Goal: Task Accomplishment & Management: Manage account settings

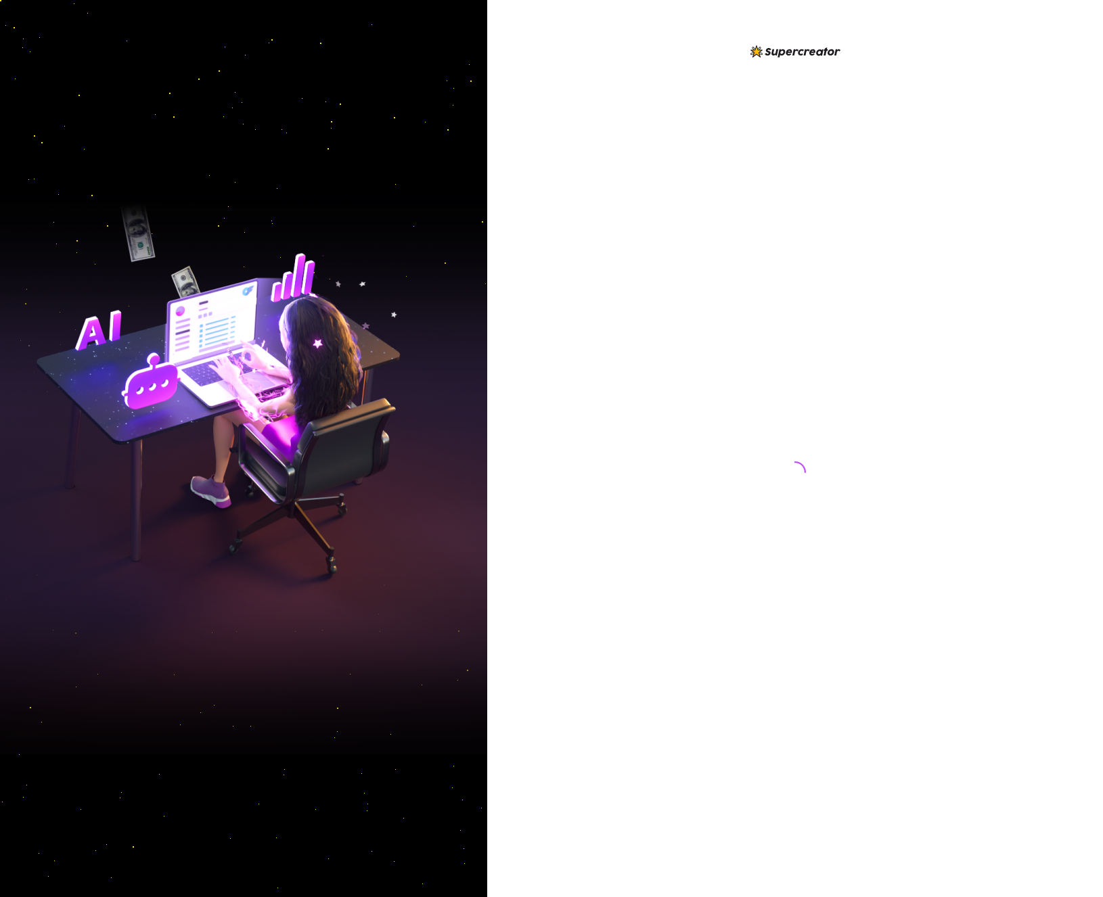
click at [570, 55] on div at bounding box center [795, 448] width 616 height 897
click at [628, 200] on div at bounding box center [795, 448] width 616 height 897
click at [729, 505] on div at bounding box center [795, 459] width 302 height 832
click at [552, 51] on div at bounding box center [795, 448] width 616 height 897
click at [577, 107] on div at bounding box center [795, 448] width 616 height 897
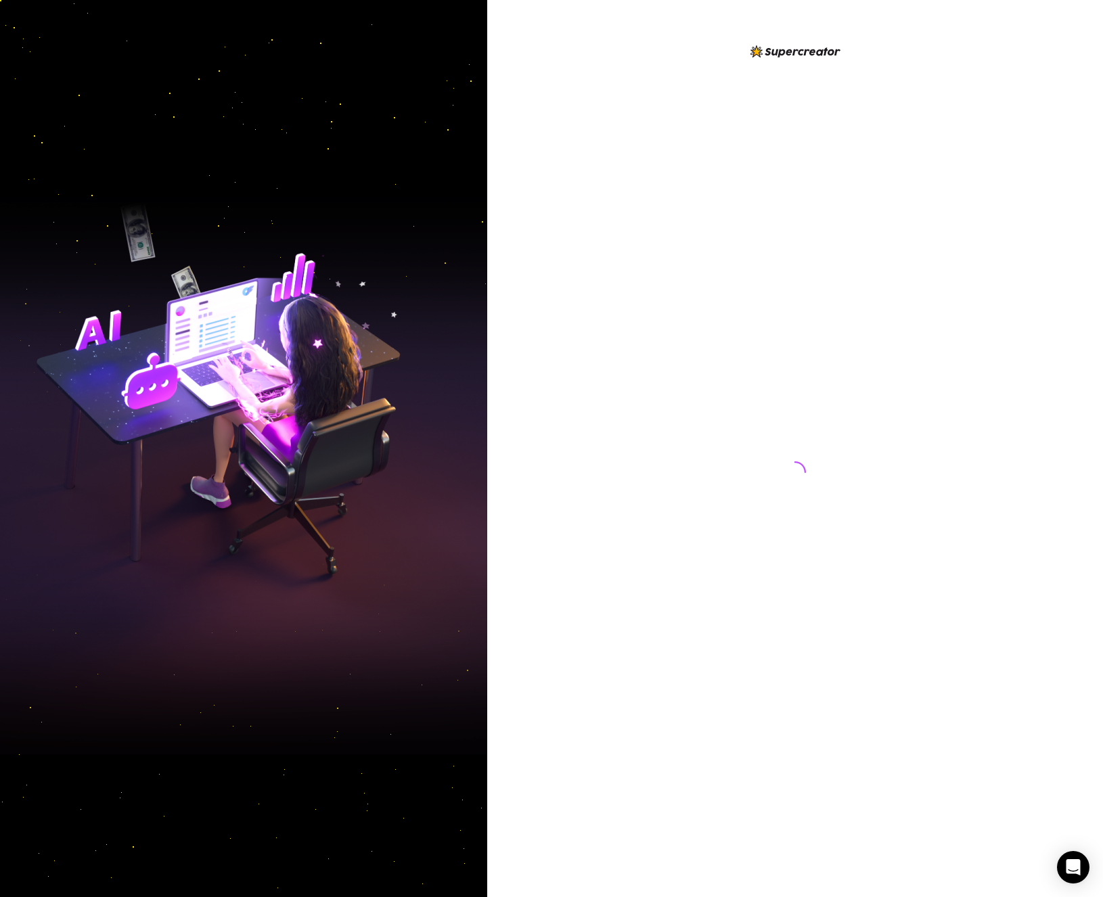
click at [484, 567] on img at bounding box center [243, 448] width 487 height 611
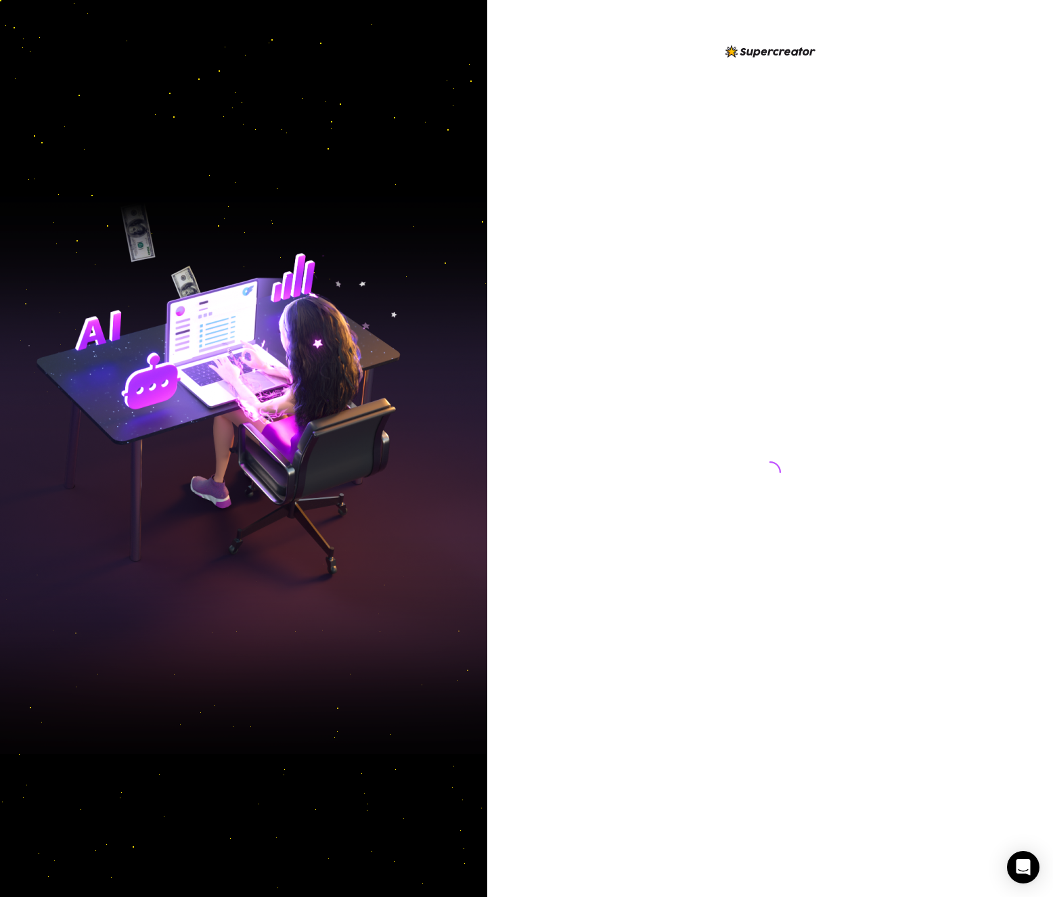
click at [743, 165] on div at bounding box center [770, 459] width 302 height 832
click at [601, 652] on div at bounding box center [770, 448] width 566 height 897
click at [969, 596] on div at bounding box center [770, 448] width 566 height 897
click at [425, 623] on img at bounding box center [243, 448] width 487 height 611
click at [797, 194] on div at bounding box center [770, 459] width 302 height 832
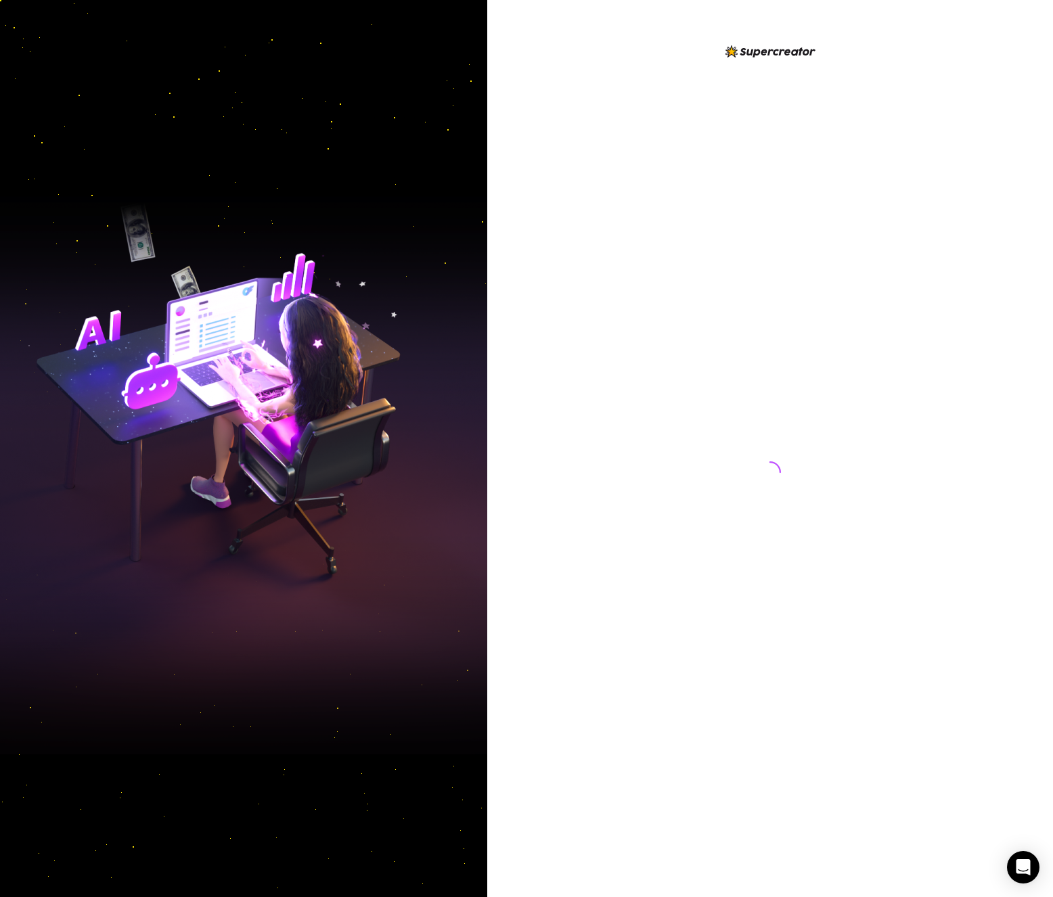
click at [855, 616] on div at bounding box center [770, 459] width 302 height 832
click at [839, 217] on div at bounding box center [770, 459] width 302 height 832
drag, startPoint x: 643, startPoint y: 562, endPoint x: 738, endPoint y: 581, distance: 96.8
click at [648, 562] on div at bounding box center [770, 459] width 302 height 832
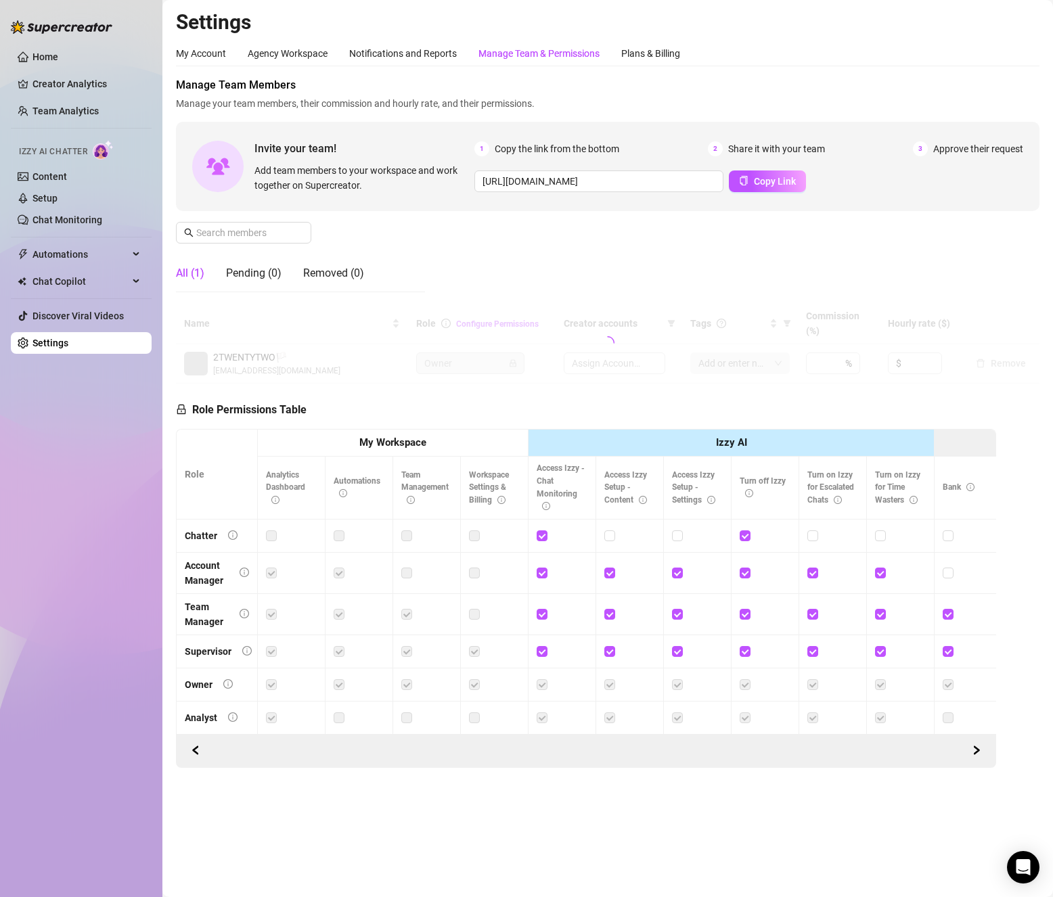
click at [556, 53] on div "Manage Team & Permissions" at bounding box center [539, 53] width 121 height 15
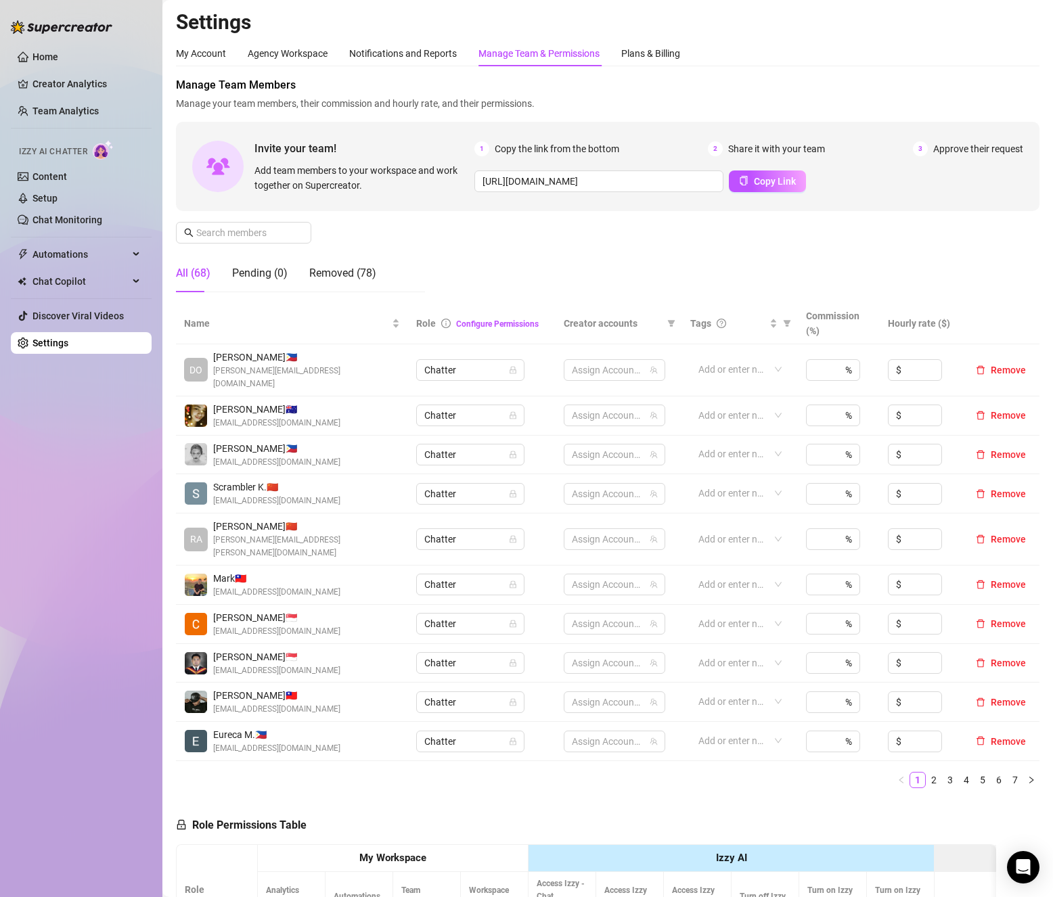
click at [70, 579] on div "Home Creator Analytics Team Analytics Izzy AI Chatter Content Setup Chat Monito…" at bounding box center [81, 442] width 141 height 885
click at [256, 224] on span at bounding box center [243, 233] width 135 height 22
click at [258, 233] on input "text" at bounding box center [244, 232] width 96 height 15
click at [260, 233] on input "text" at bounding box center [244, 232] width 96 height 15
click at [336, 772] on ul "1 2 3 4 5 6 7" at bounding box center [608, 780] width 864 height 16
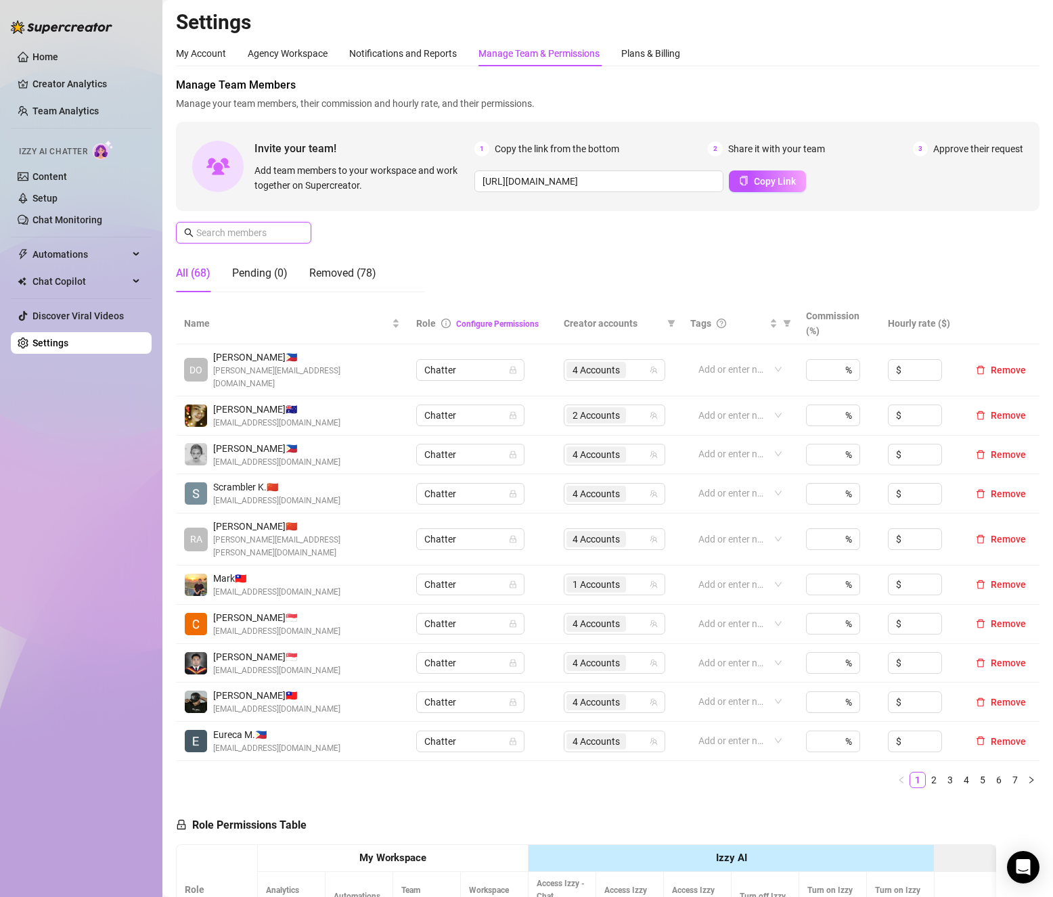
click at [220, 237] on input "text" at bounding box center [244, 232] width 96 height 15
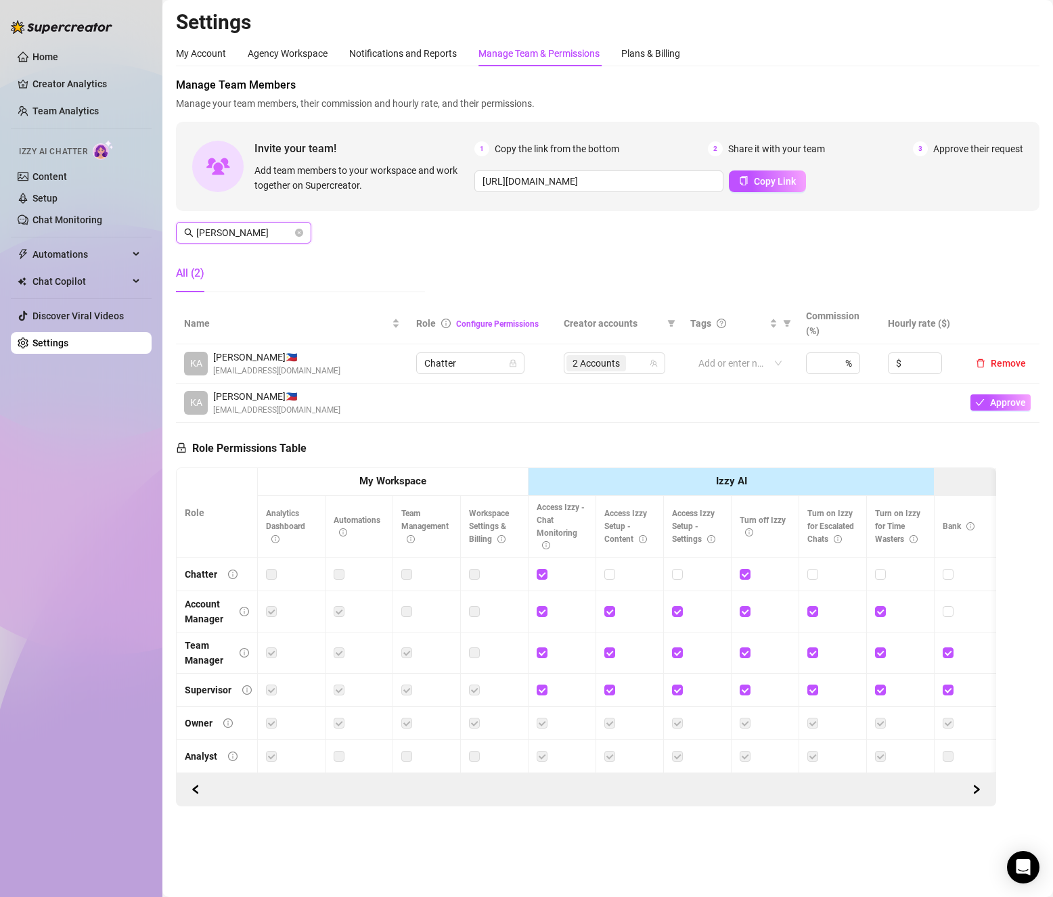
type input "[PERSON_NAME]"
click at [631, 358] on input "search" at bounding box center [630, 363] width 3 height 16
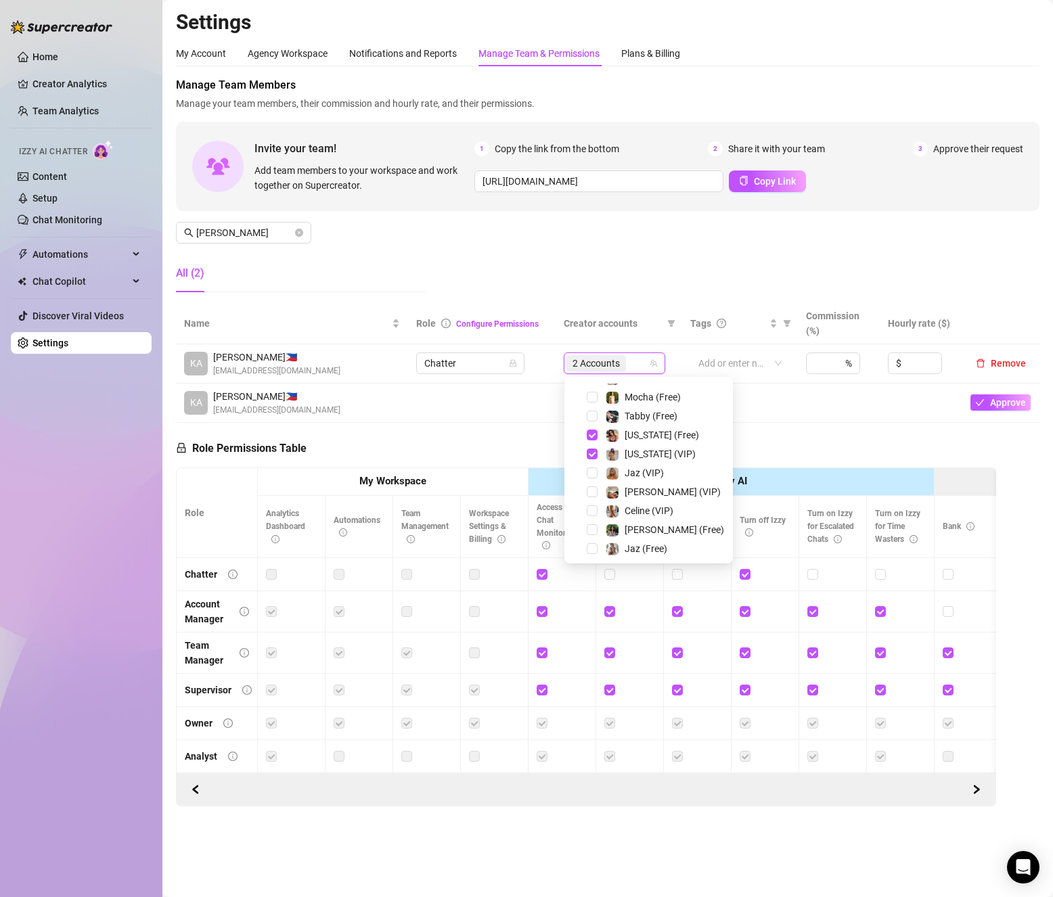
scroll to position [206, 0]
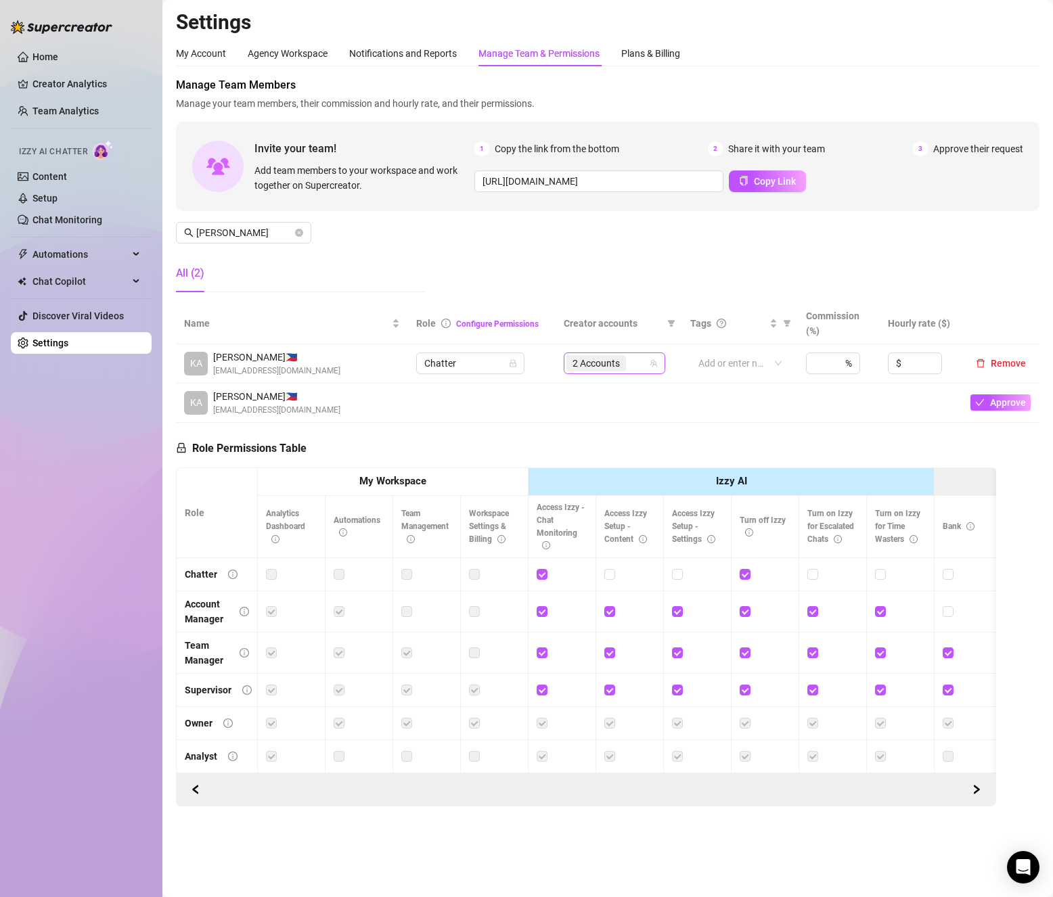
click at [619, 365] on span "2 Accounts" at bounding box center [596, 363] width 47 height 15
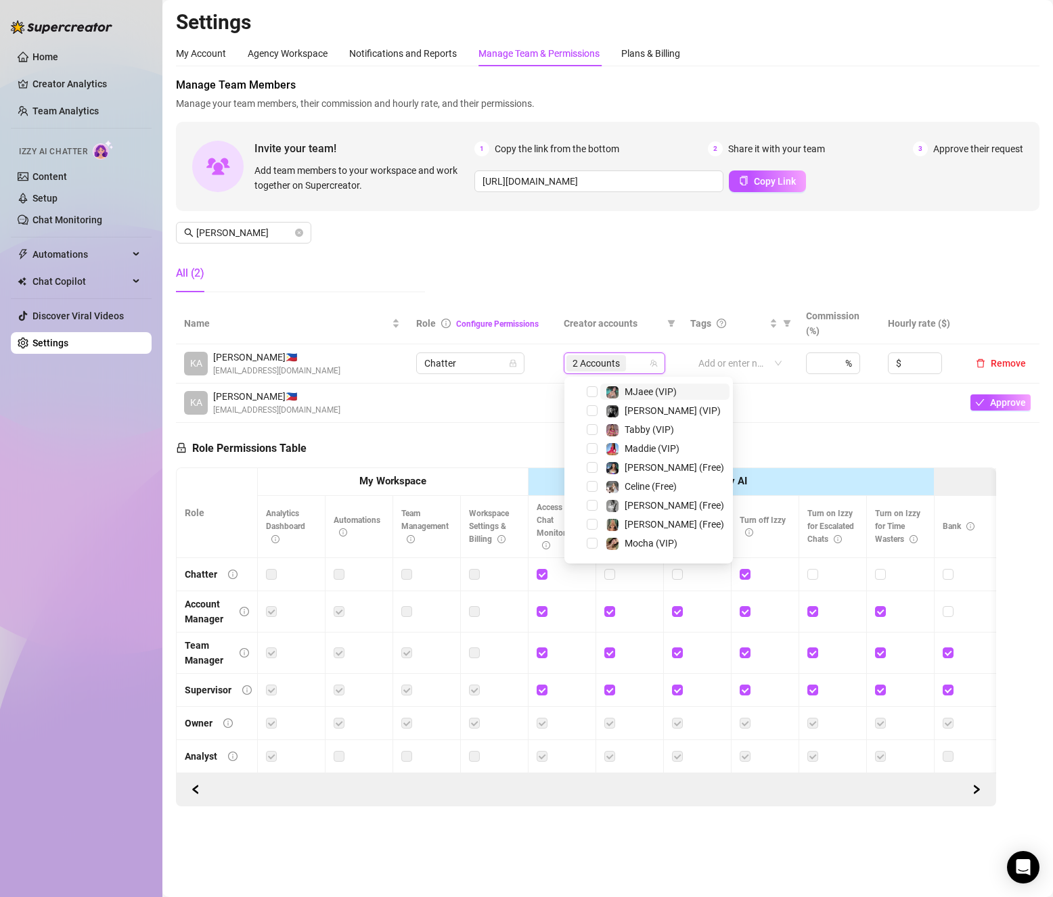
scroll to position [0, 0]
click at [596, 390] on span "Select all" at bounding box center [612, 391] width 47 height 15
click at [589, 390] on input "Select all" at bounding box center [584, 391] width 11 height 11
click at [596, 390] on span "Select all" at bounding box center [612, 391] width 47 height 15
click at [589, 390] on input "Select all" at bounding box center [584, 391] width 11 height 11
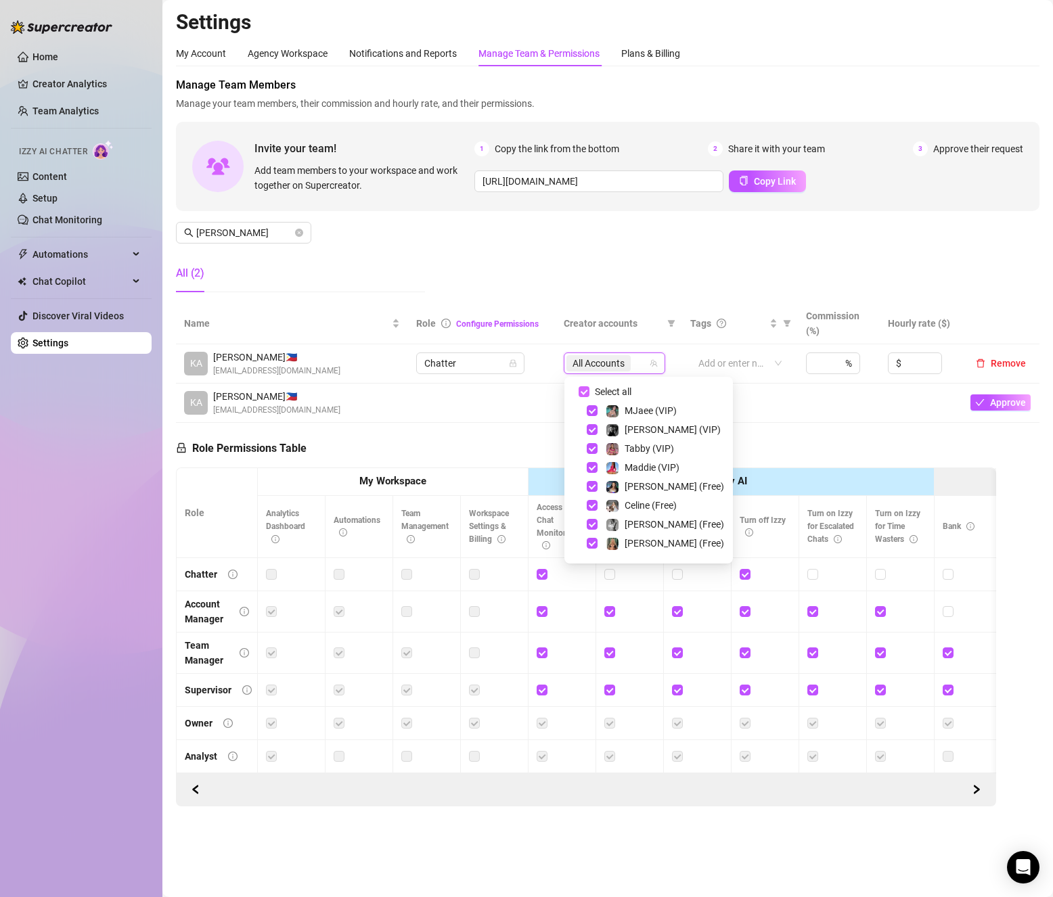
checkbox input "false"
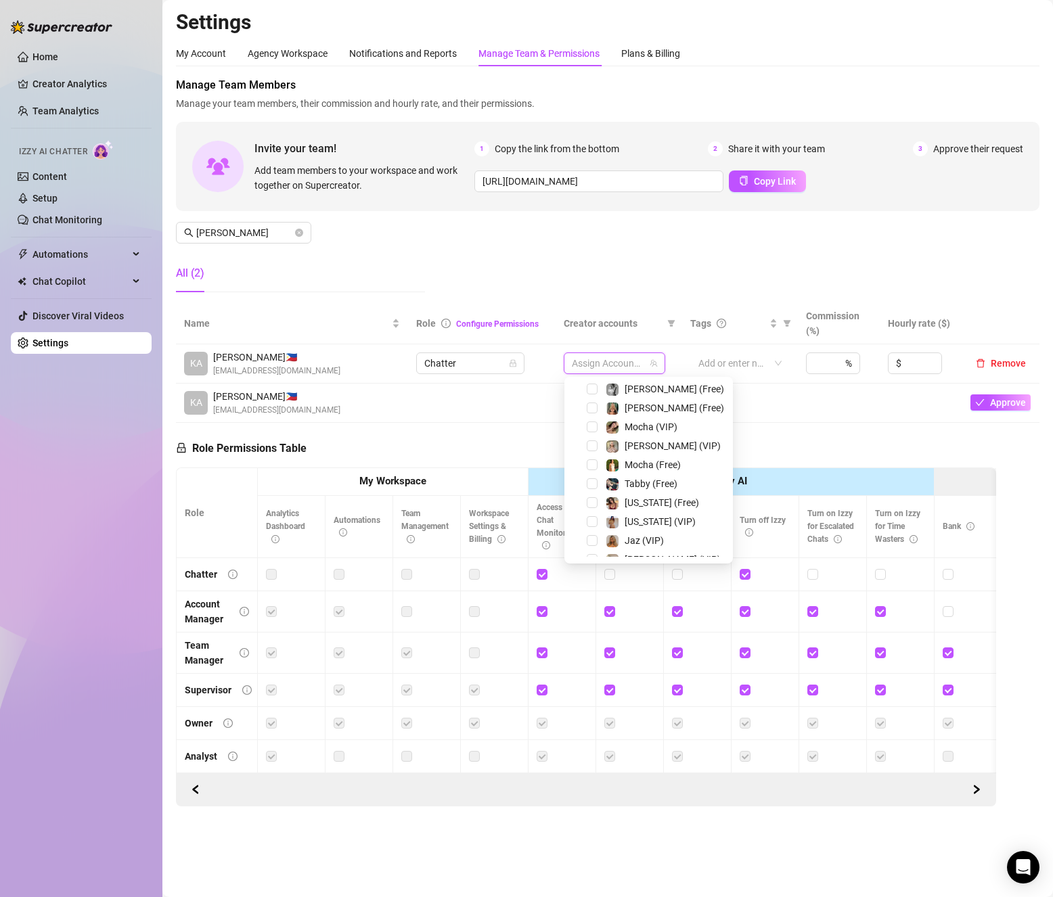
scroll to position [206, 0]
click at [589, 511] on span "Select tree node" at bounding box center [592, 508] width 11 height 11
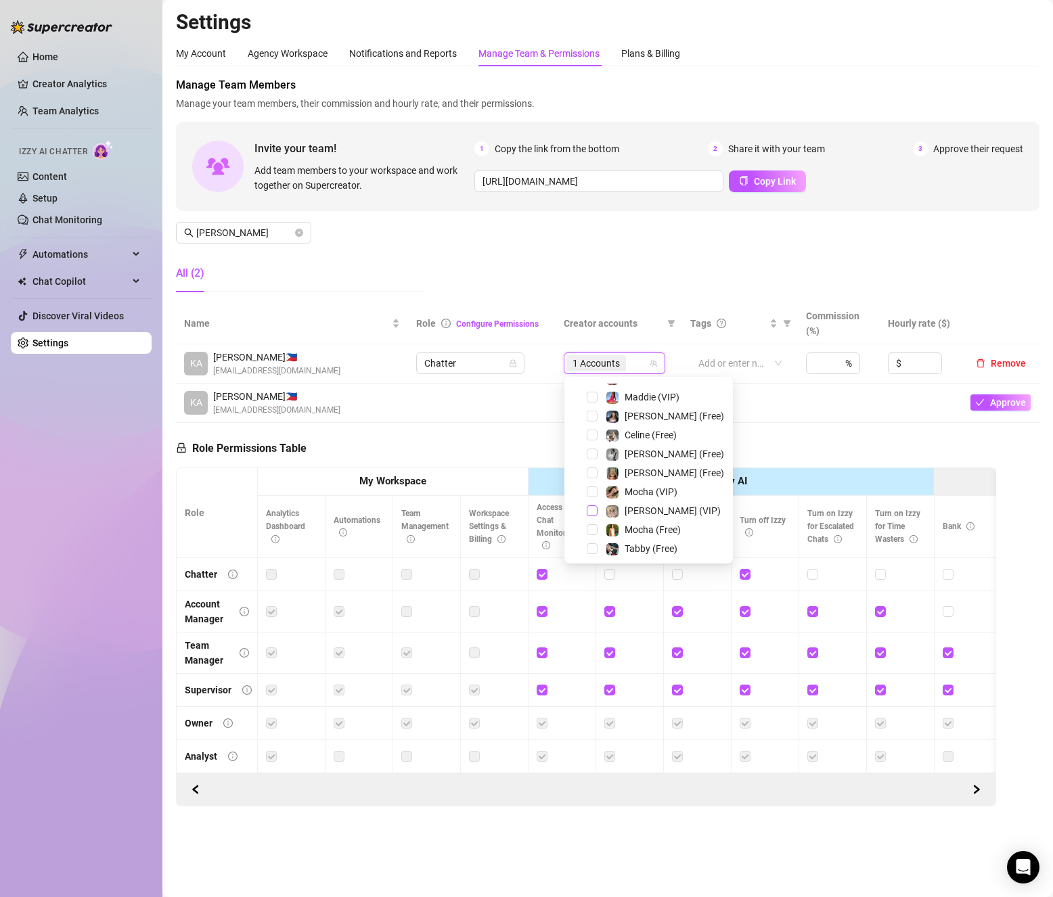
scroll to position [3, 0]
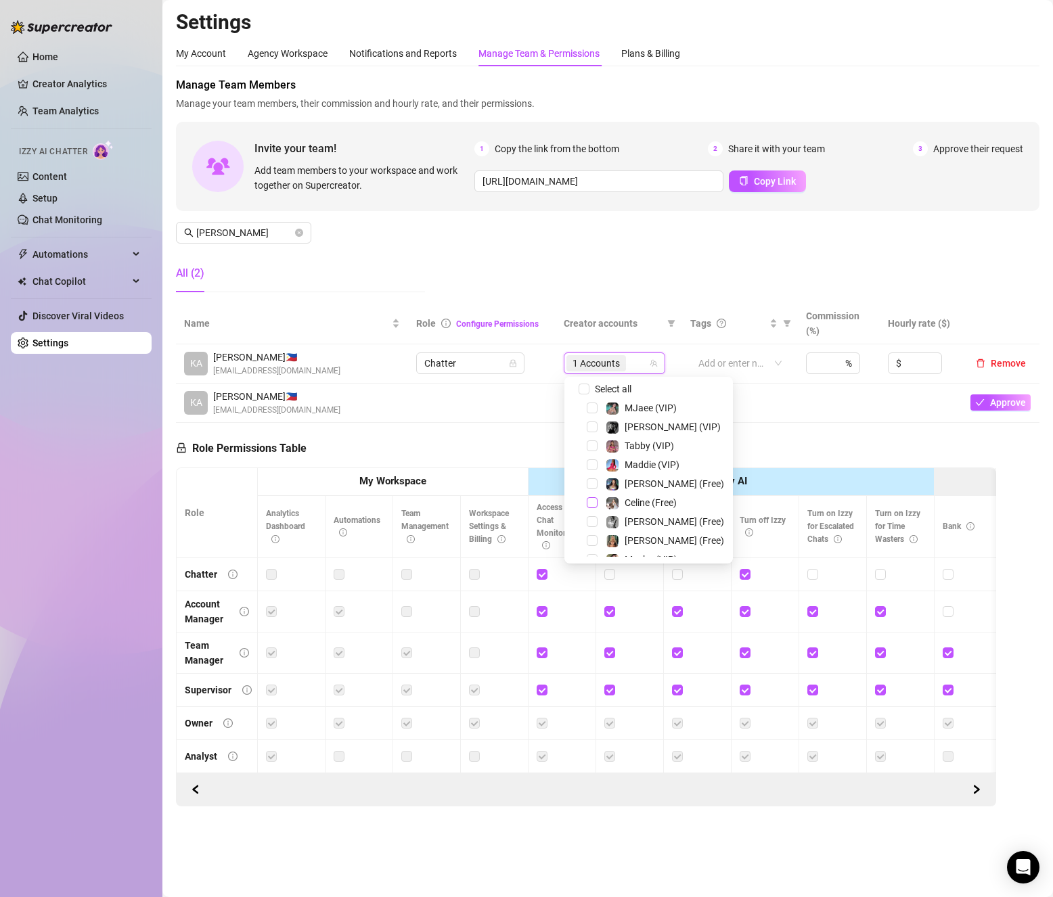
click at [596, 507] on span "Select tree node" at bounding box center [592, 502] width 11 height 11
click at [493, 451] on div "Role Permissions Table Role My Workspace Izzy AI OnlyFans Side Menu OnlyFans Ch…" at bounding box center [586, 615] width 820 height 384
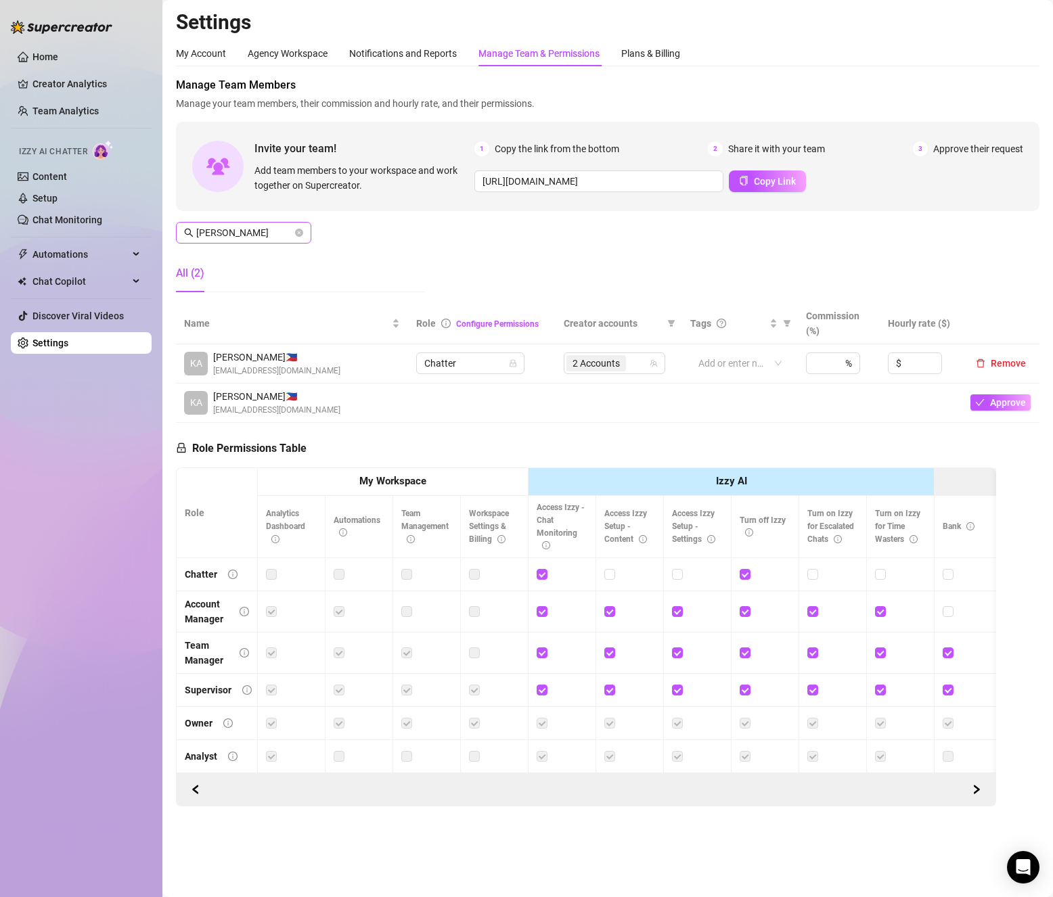
click at [299, 237] on span at bounding box center [299, 232] width 8 height 15
click at [303, 234] on icon "close-circle" at bounding box center [299, 233] width 8 height 8
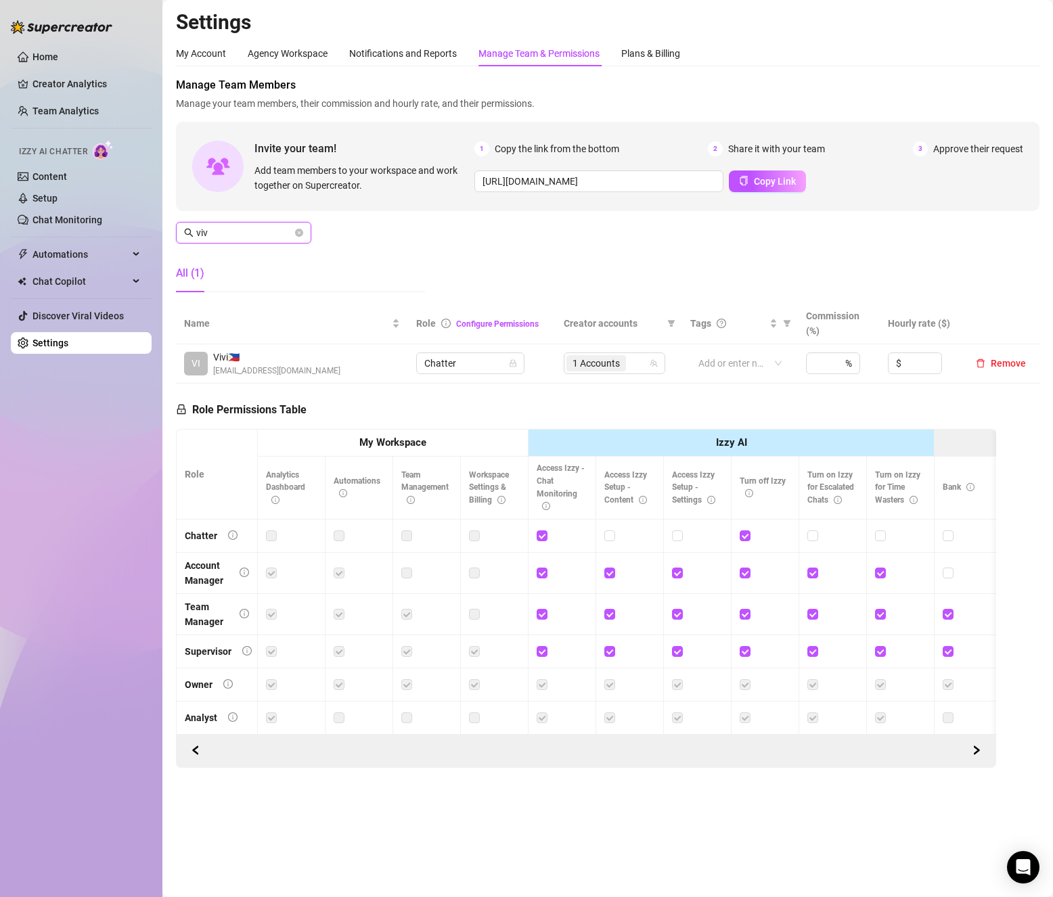
type input "viv"
click at [643, 365] on div "1 Accounts" at bounding box center [607, 363] width 82 height 19
click at [625, 370] on span "1 Accounts" at bounding box center [596, 363] width 60 height 16
click at [623, 370] on span "1 Accounts" at bounding box center [596, 363] width 60 height 16
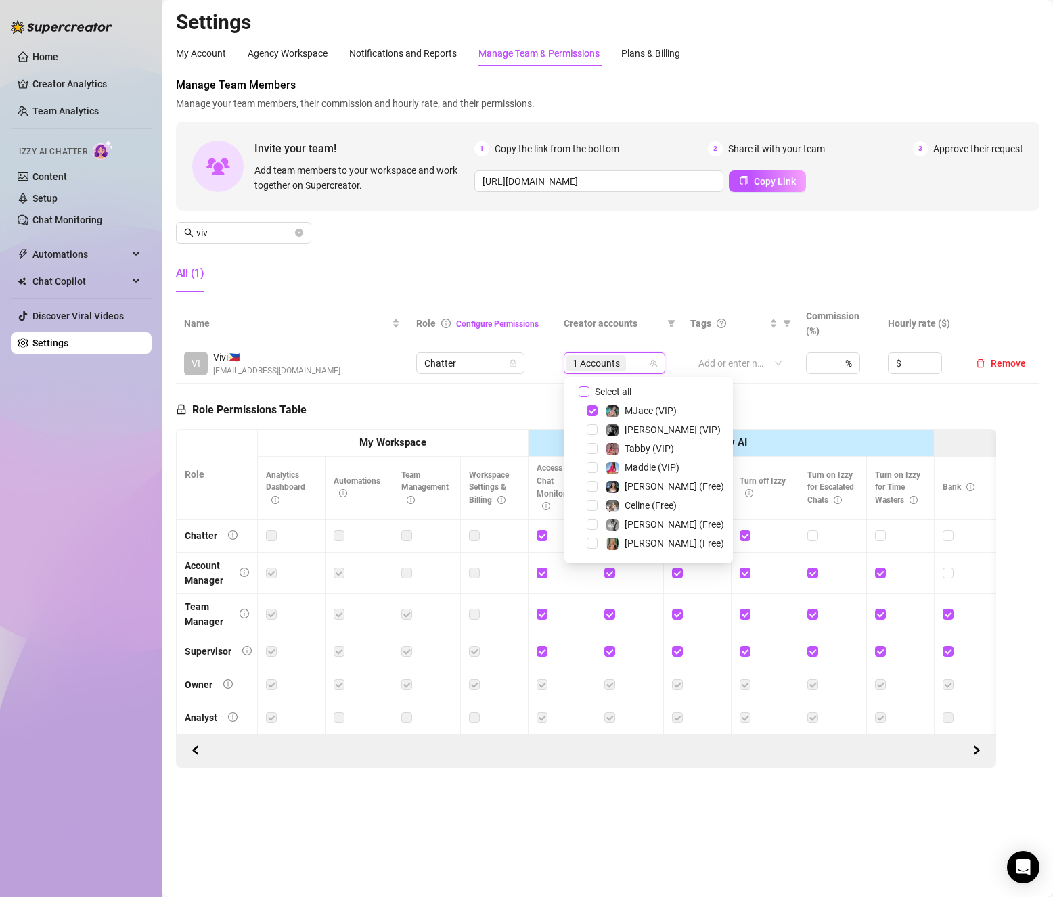
click at [598, 391] on span "Select all" at bounding box center [612, 391] width 47 height 15
click at [589, 391] on input "Select all" at bounding box center [584, 391] width 11 height 11
click at [598, 391] on span "Select all" at bounding box center [612, 391] width 47 height 15
click at [589, 391] on input "Select all" at bounding box center [584, 391] width 11 height 11
checkbox input "false"
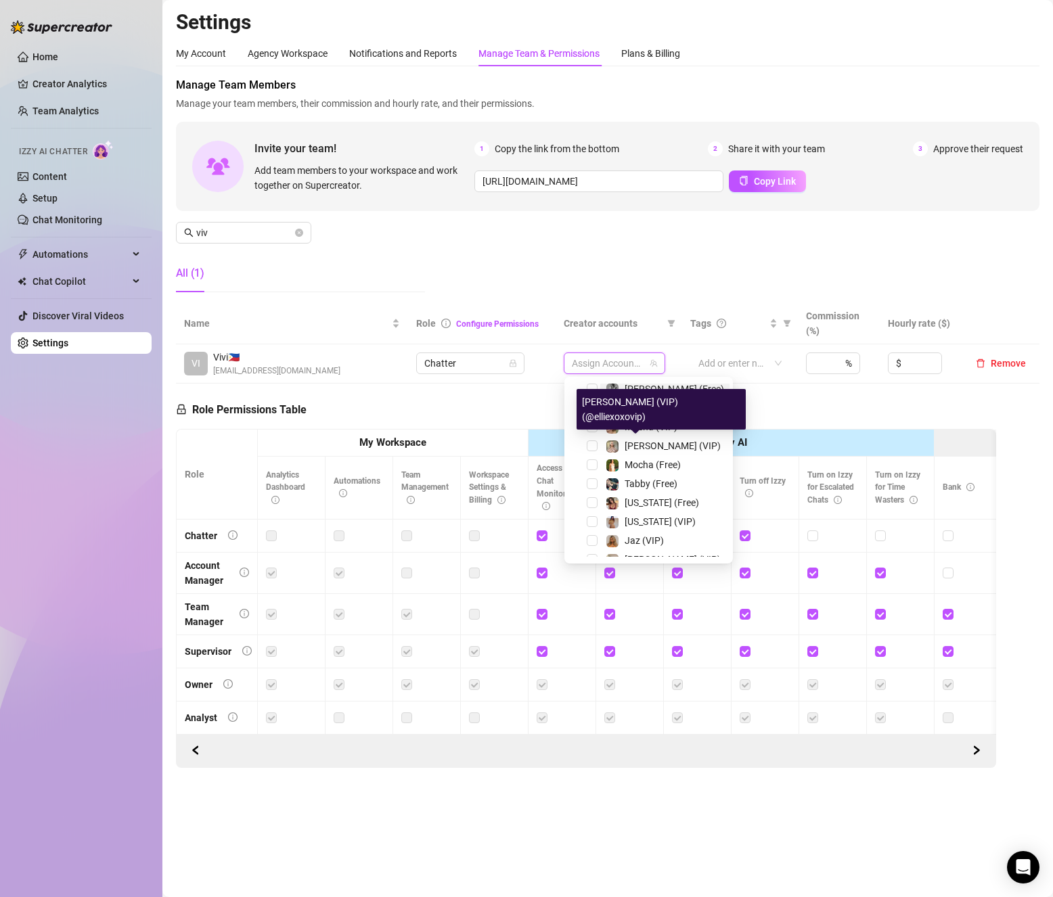
scroll to position [0, 0]
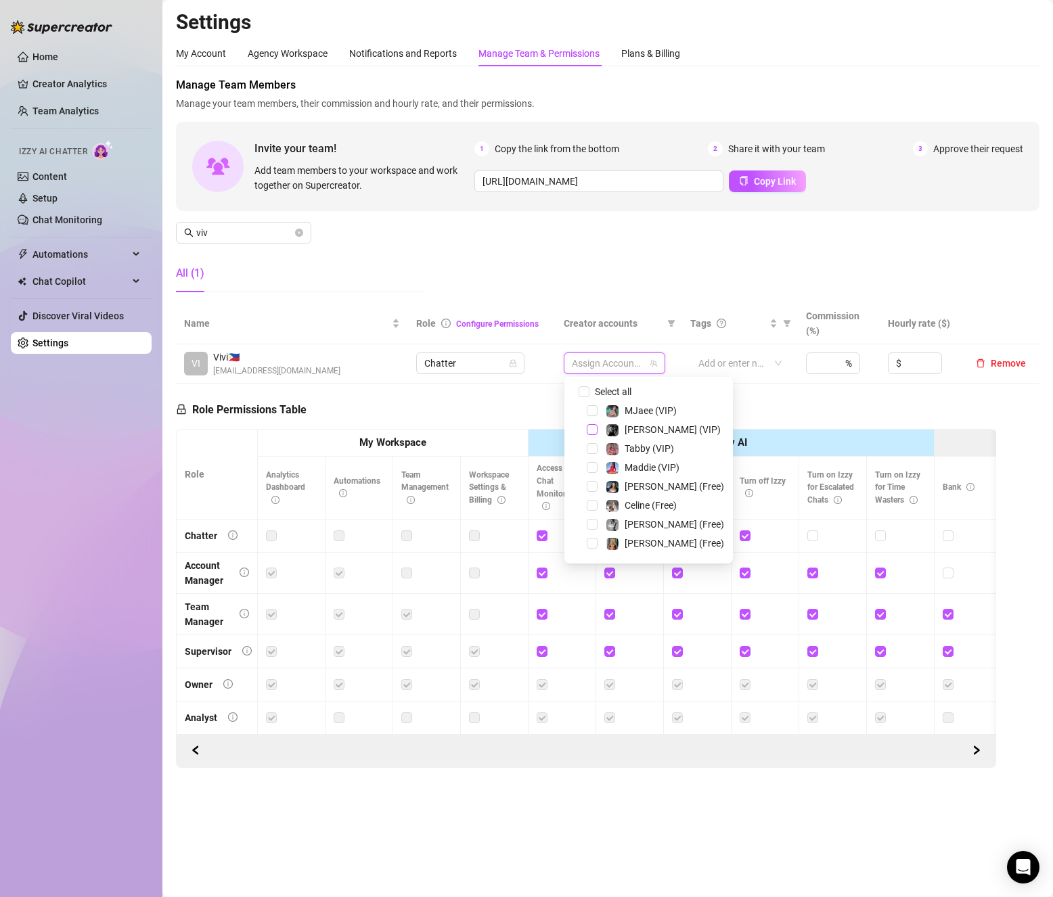
click at [589, 425] on span "Select tree node" at bounding box center [592, 429] width 11 height 11
click at [593, 324] on span "Select tree node" at bounding box center [592, 318] width 11 height 11
click at [481, 395] on div "Role Permissions Table Role My Workspace Izzy AI OnlyFans Side Menu OnlyFans Ch…" at bounding box center [586, 576] width 820 height 384
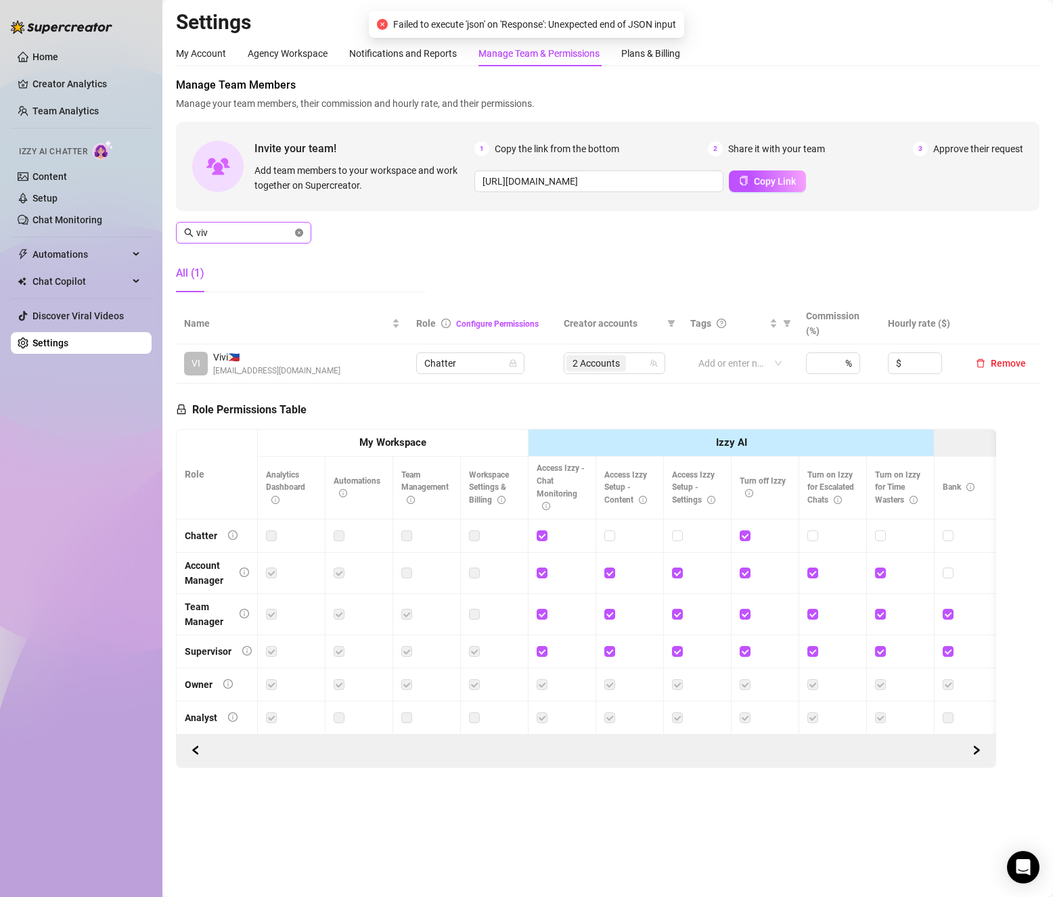
click at [298, 236] on icon "close-circle" at bounding box center [299, 233] width 8 height 8
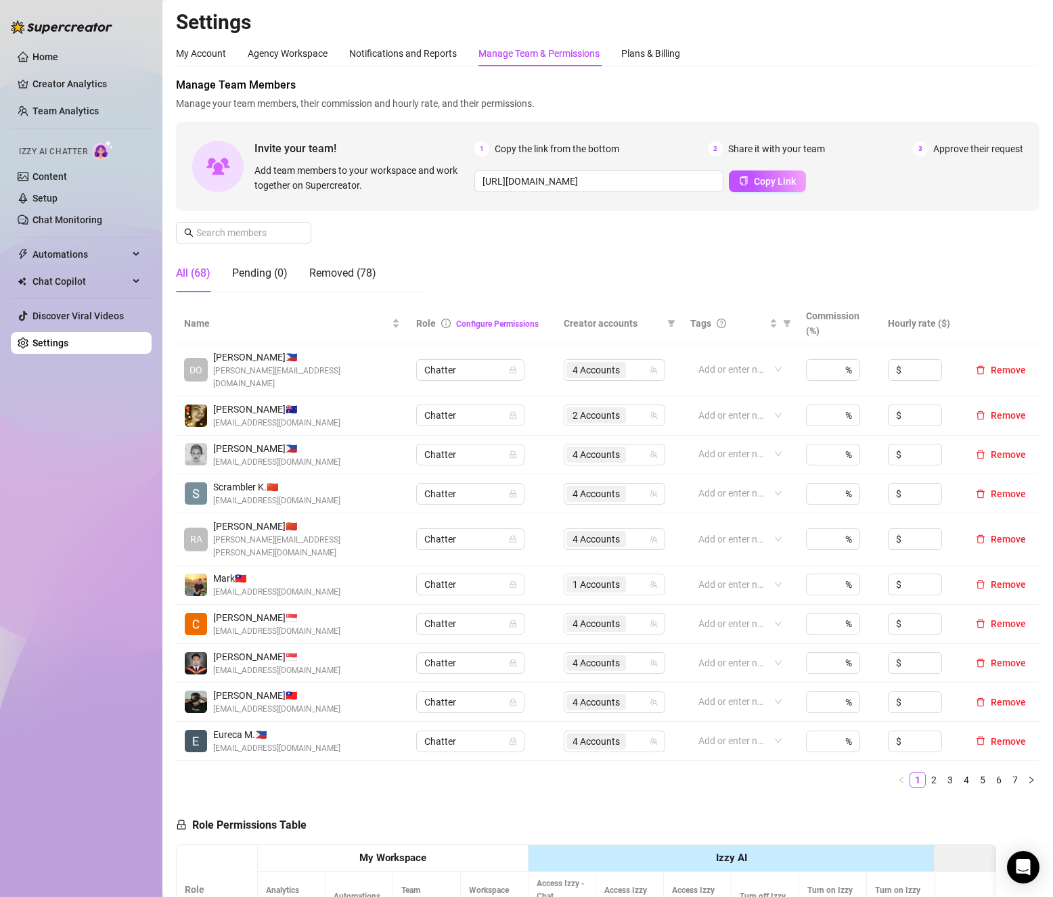
scroll to position [135, 0]
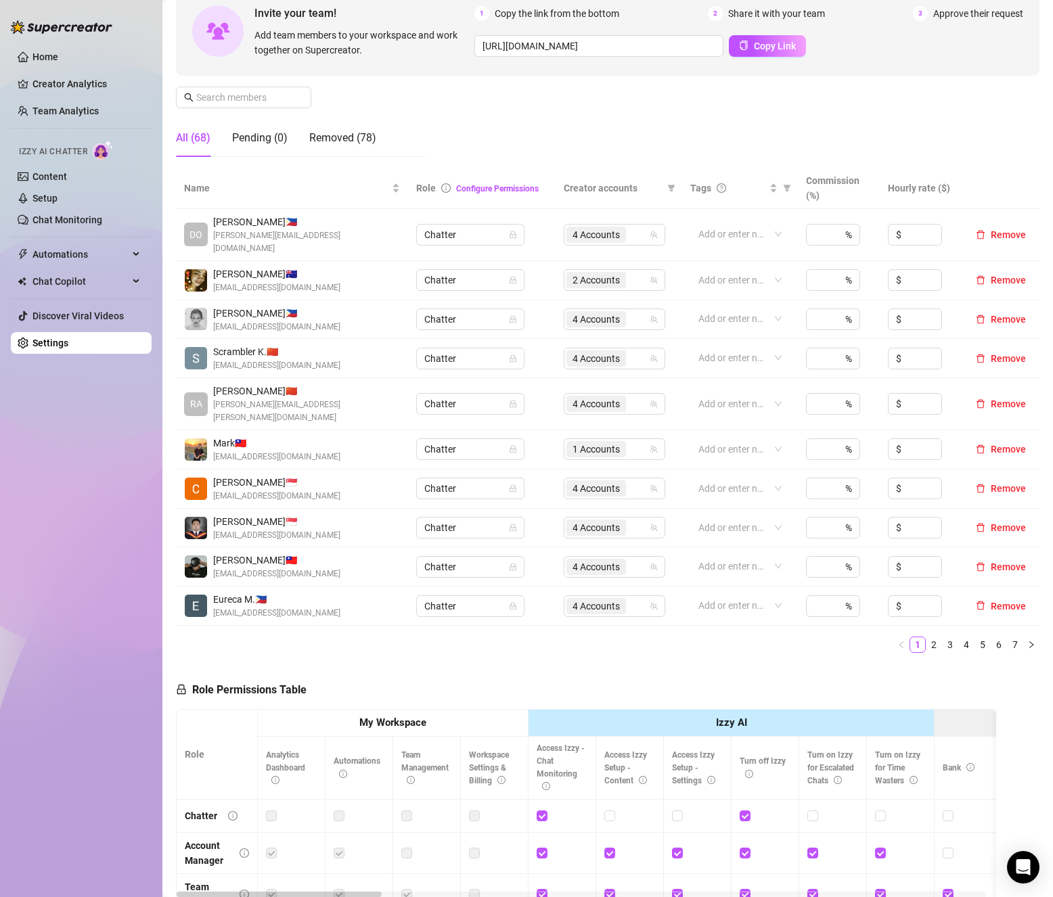
drag, startPoint x: 446, startPoint y: 632, endPoint x: 515, endPoint y: 644, distance: 70.0
click at [447, 632] on div "Name Role Configure Permissions Creator accounts Tags Commission (%) Hourly rat…" at bounding box center [608, 416] width 864 height 496
click at [227, 95] on input "text" at bounding box center [244, 97] width 96 height 15
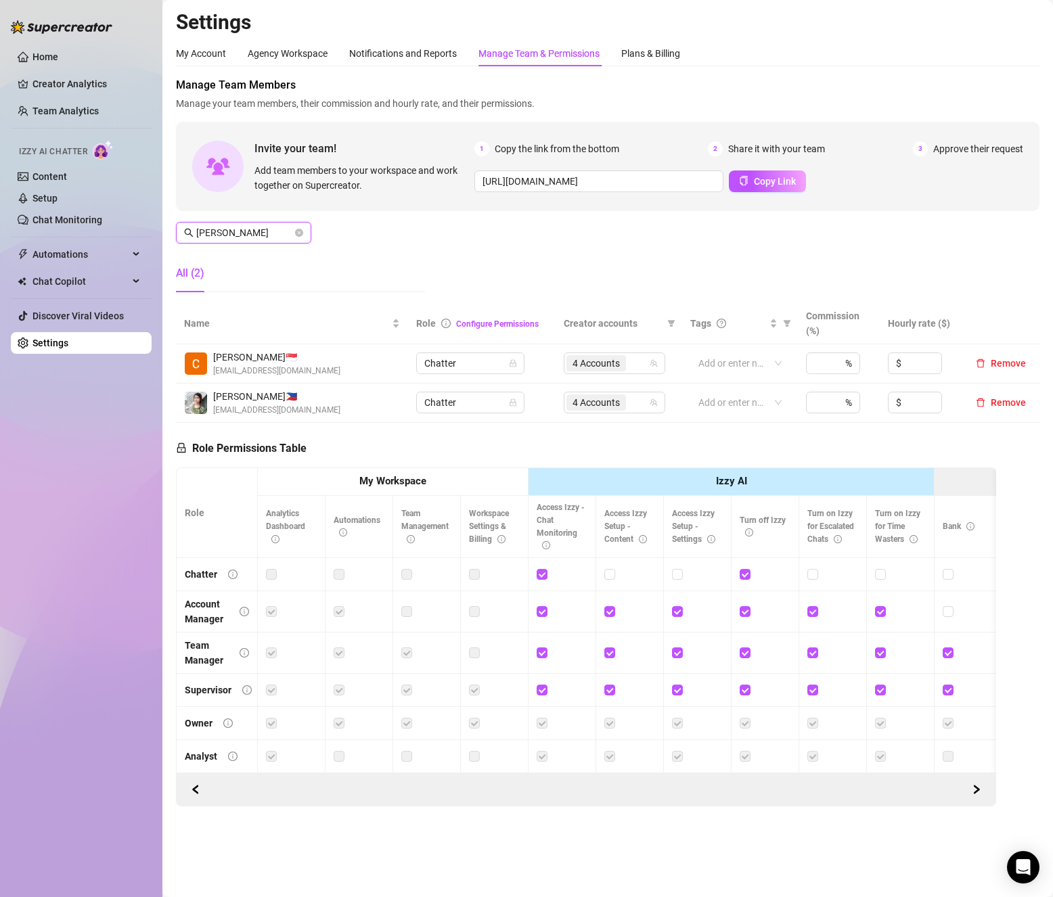
scroll to position [0, 0]
click at [640, 406] on div "4 Accounts" at bounding box center [607, 402] width 82 height 19
type input "[PERSON_NAME]"
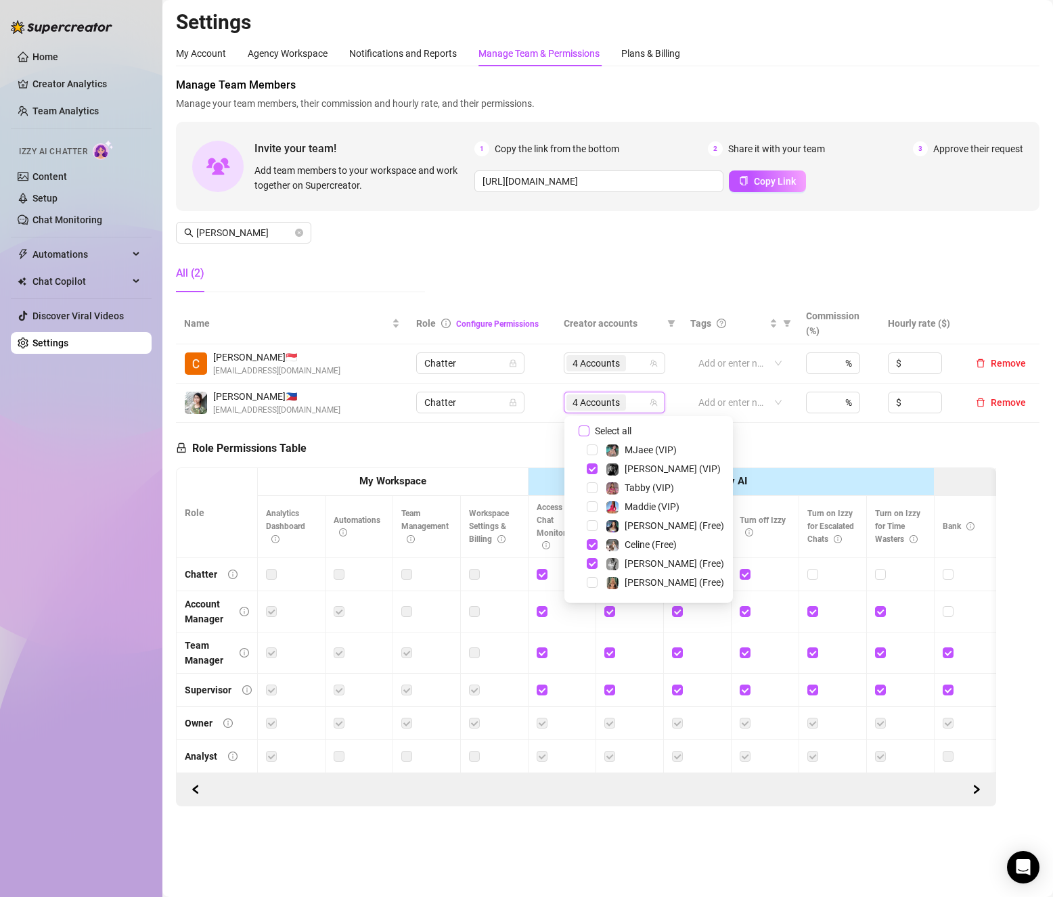
click at [589, 429] on span "Select all" at bounding box center [612, 431] width 47 height 15
click at [589, 429] on input "Select all" at bounding box center [584, 431] width 11 height 11
click at [589, 429] on span "Select all" at bounding box center [612, 431] width 47 height 15
click at [589, 429] on input "Select all" at bounding box center [584, 431] width 11 height 11
checkbox input "false"
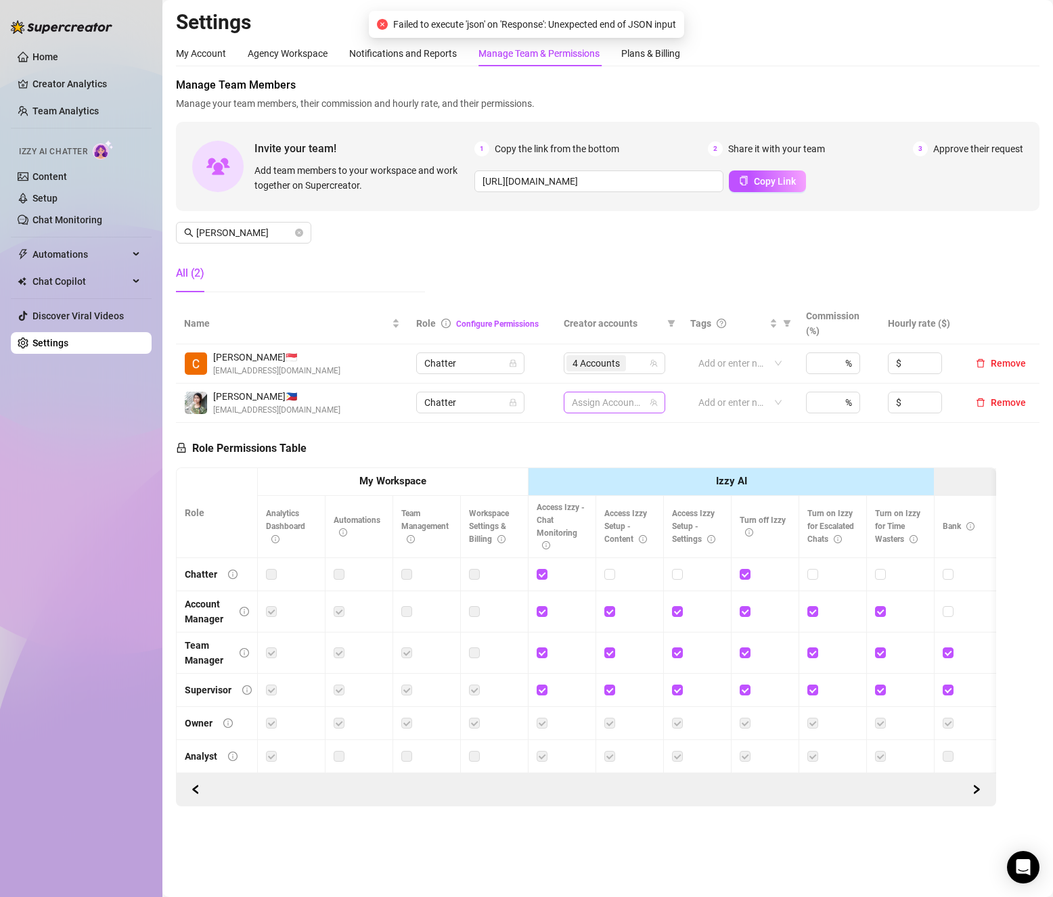
click at [582, 404] on div at bounding box center [607, 402] width 82 height 19
click at [587, 400] on div at bounding box center [607, 402] width 82 height 19
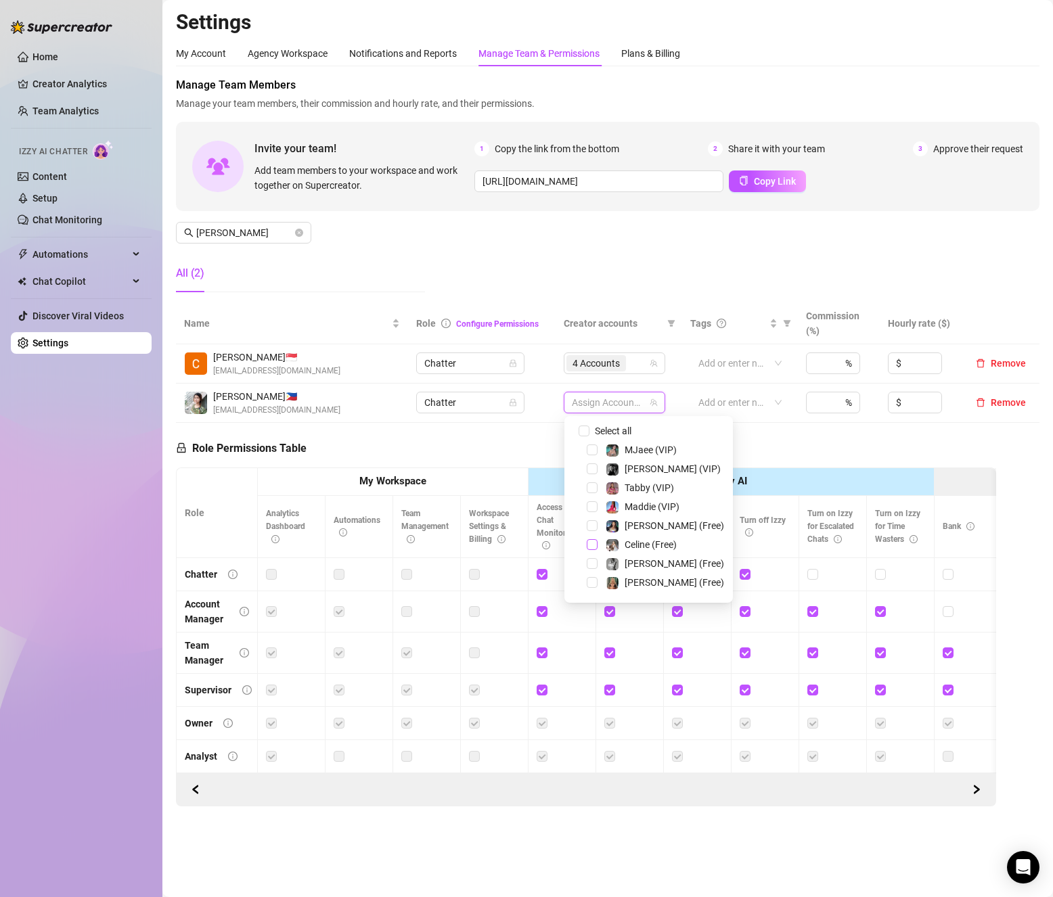
click at [594, 550] on span "Select tree node" at bounding box center [592, 544] width 11 height 11
click at [592, 543] on span "Select tree node" at bounding box center [592, 547] width 11 height 11
click at [594, 525] on span "Select tree node" at bounding box center [592, 528] width 11 height 11
click at [594, 566] on span "Select tree node" at bounding box center [592, 566] width 11 height 11
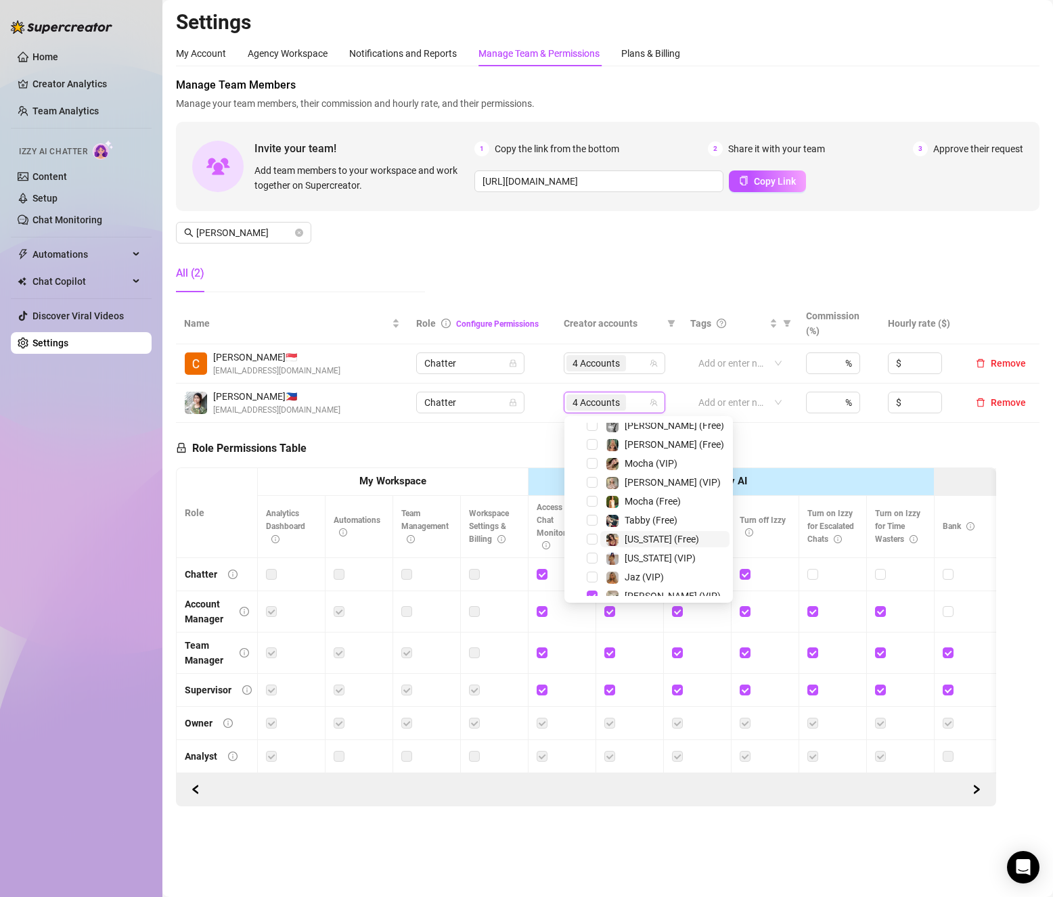
scroll to position [70, 0]
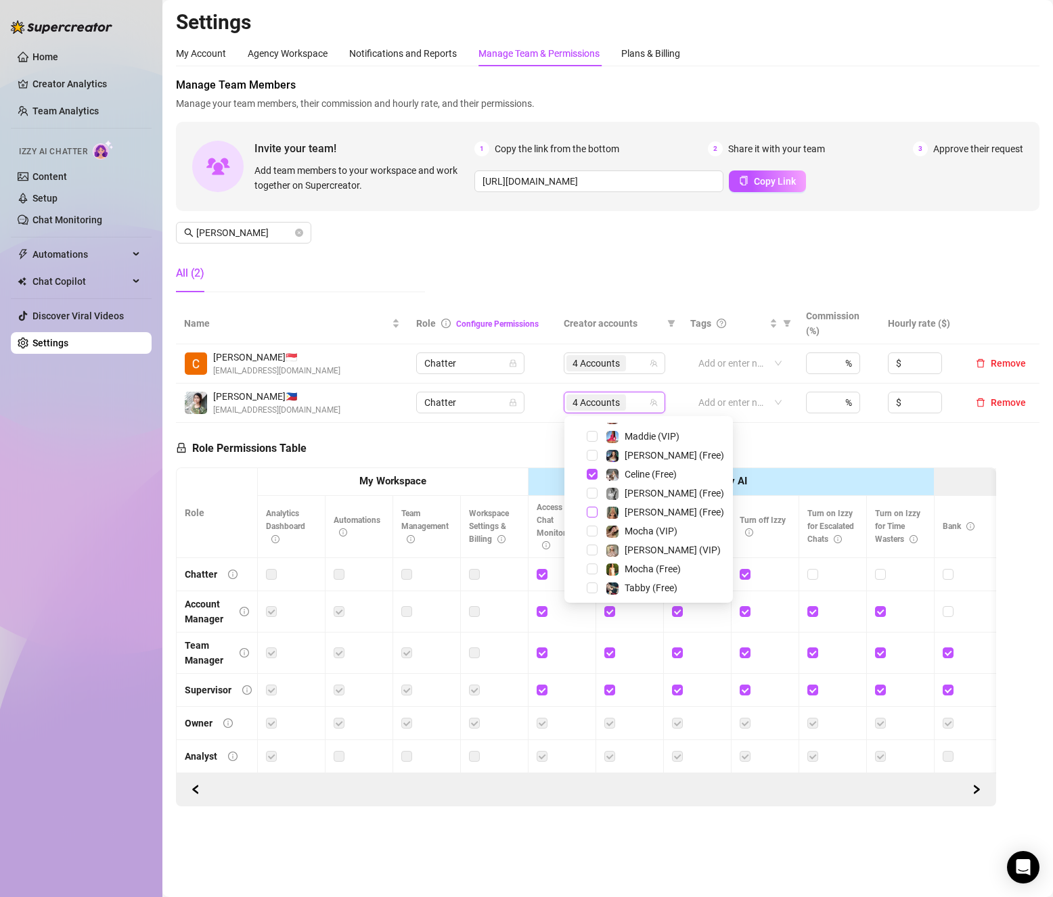
click at [597, 515] on span "Select tree node" at bounding box center [592, 512] width 11 height 11
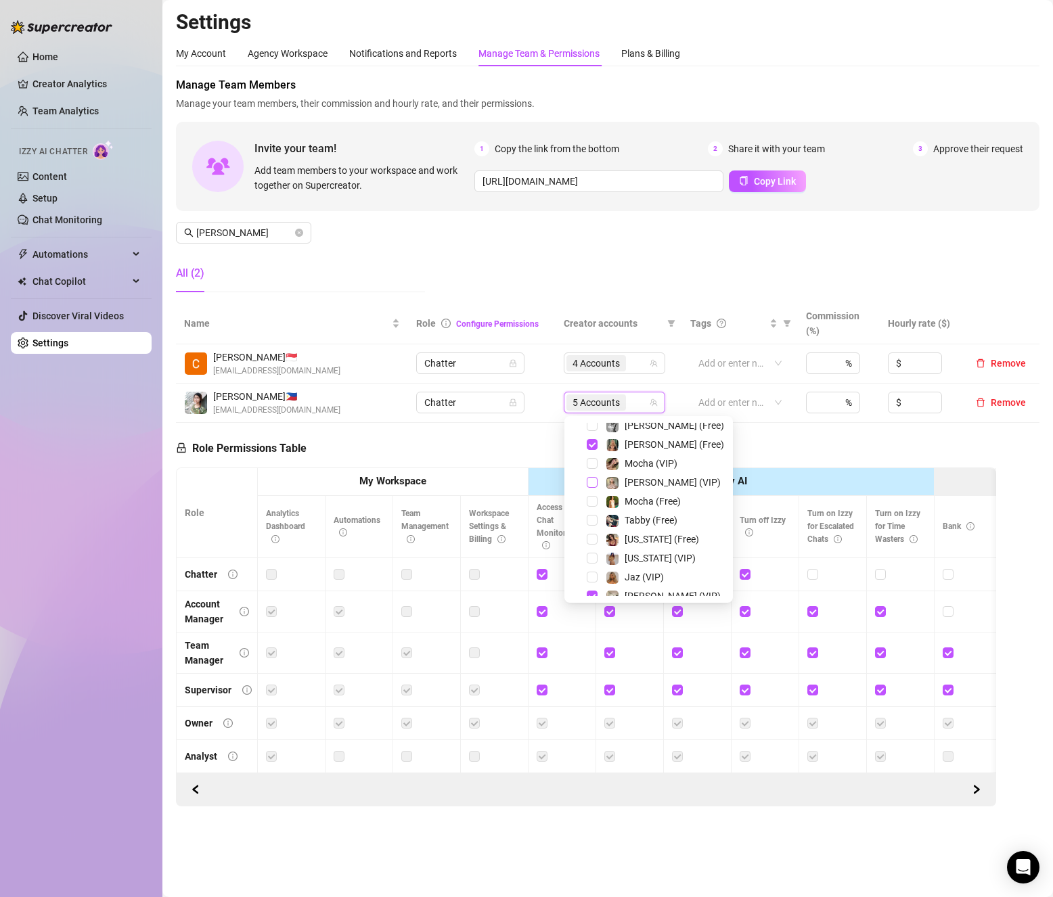
click at [593, 482] on span "Select tree node" at bounding box center [592, 482] width 11 height 11
click at [491, 448] on div "Role Permissions Table Role My Workspace Izzy AI OnlyFans Side Menu OnlyFans Ch…" at bounding box center [586, 615] width 820 height 384
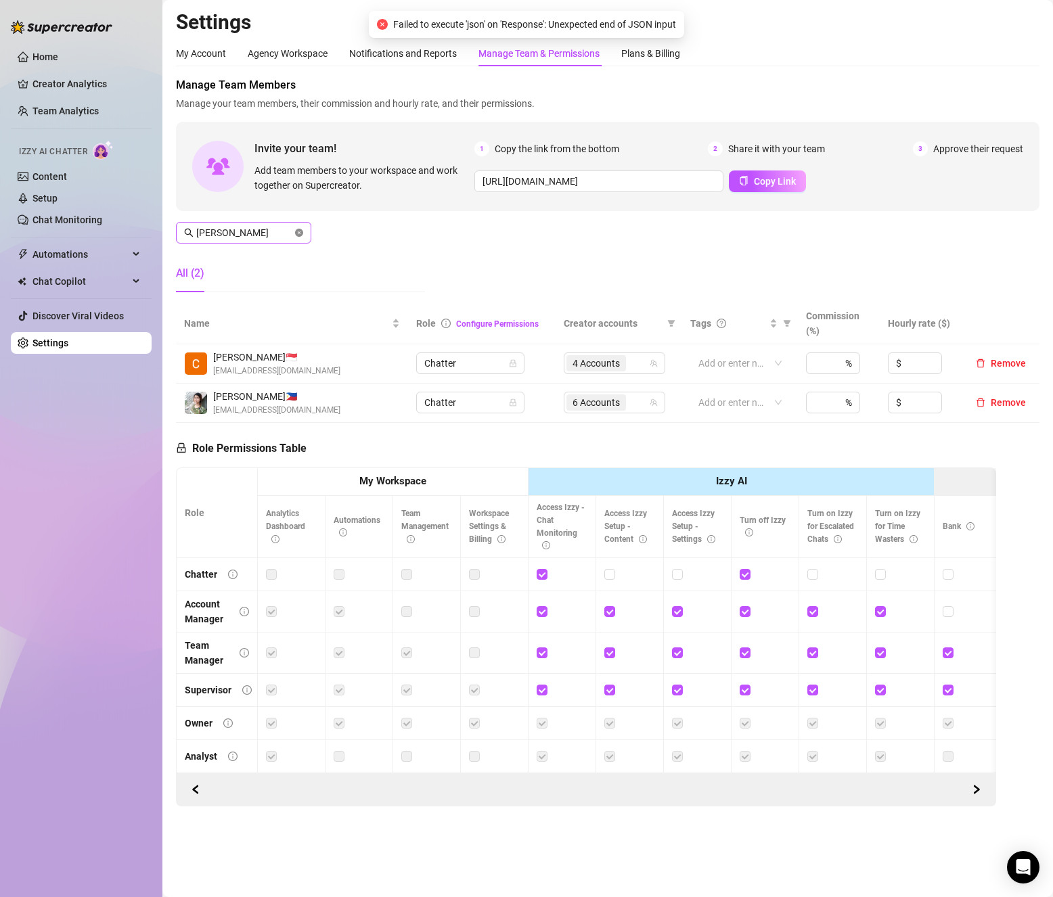
click at [301, 234] on icon "close-circle" at bounding box center [299, 233] width 8 height 8
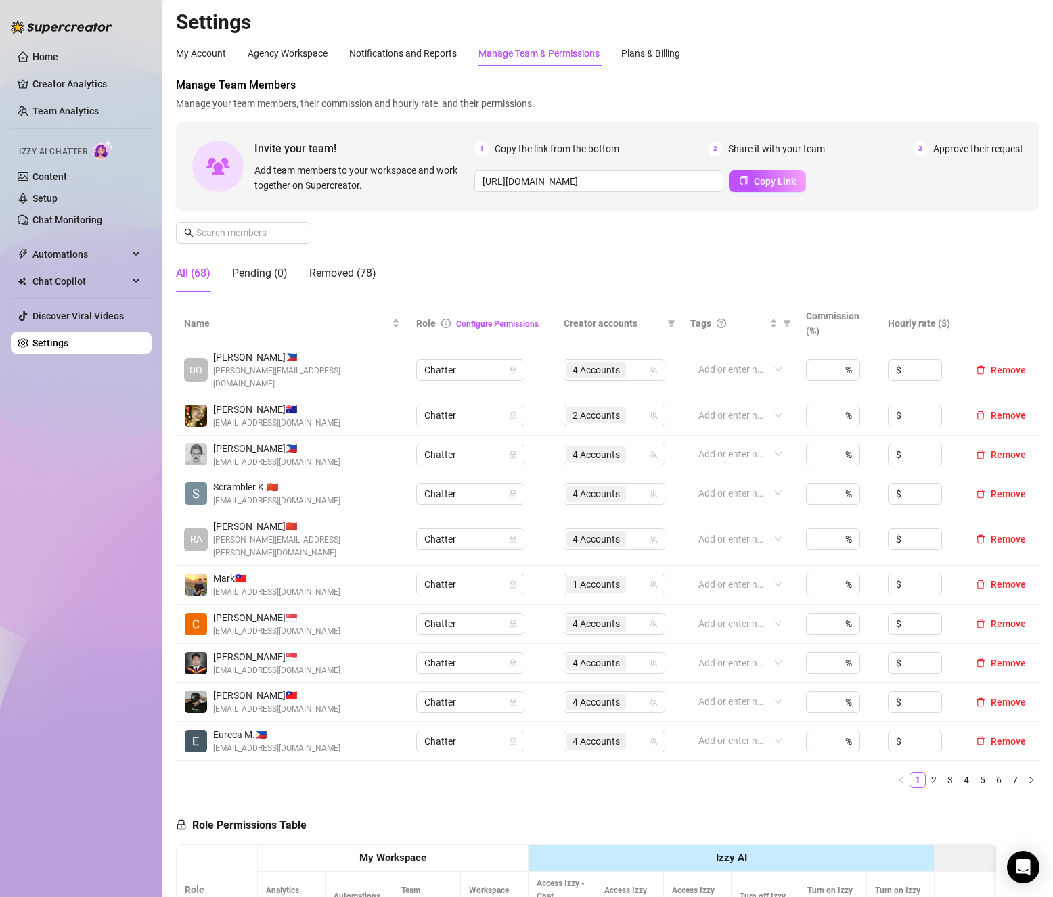
drag, startPoint x: 428, startPoint y: 771, endPoint x: 428, endPoint y: 763, distance: 8.1
click at [427, 767] on div "Name Role Configure Permissions Creator accounts Tags Commission (%) Hourly rat…" at bounding box center [608, 551] width 864 height 496
click at [247, 222] on span at bounding box center [243, 233] width 135 height 22
click at [256, 227] on input "text" at bounding box center [244, 232] width 96 height 15
